Goal: Navigation & Orientation: Find specific page/section

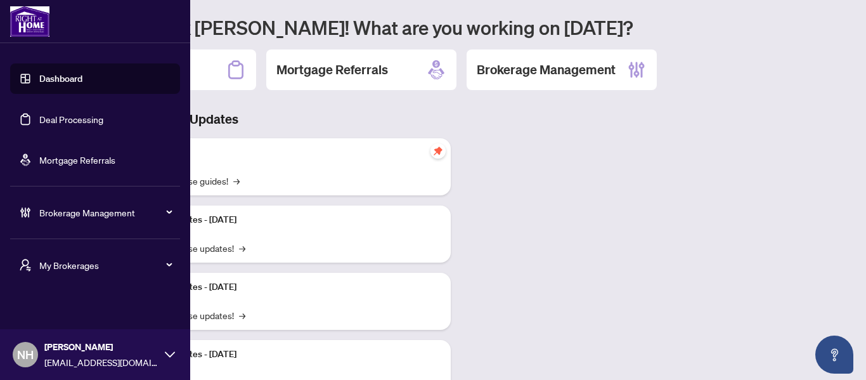
click at [46, 255] on div "My Brokerages" at bounding box center [95, 265] width 170 height 30
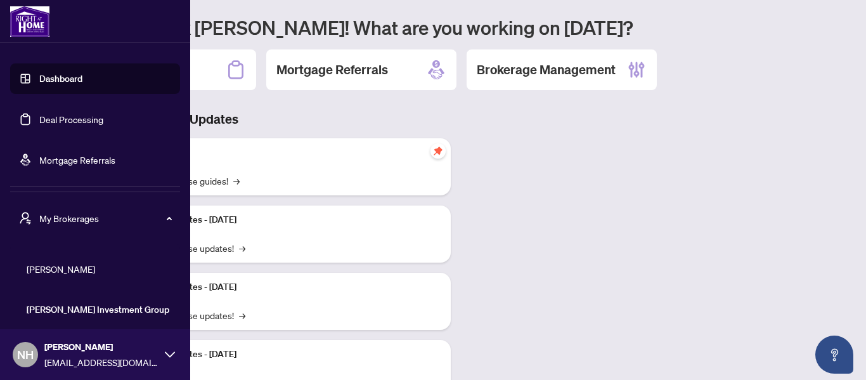
click at [72, 267] on span "[PERSON_NAME]" at bounding box center [99, 269] width 145 height 14
